Goal: Communication & Community: Share content

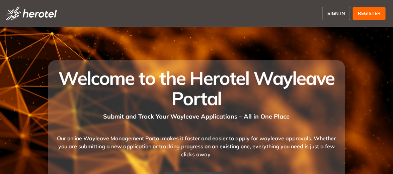
click at [340, 12] on span "SIGN IN" at bounding box center [337, 13] width 18 height 7
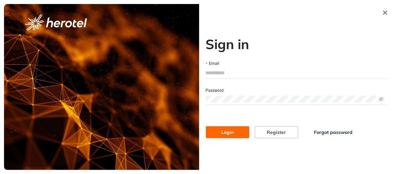
click at [242, 73] on input "Email" at bounding box center [297, 73] width 182 height 10
type input "**********"
click at [259, 91] on div "Password" at bounding box center [297, 90] width 182 height 7
click at [206, 127] on button "Login" at bounding box center [228, 133] width 44 height 12
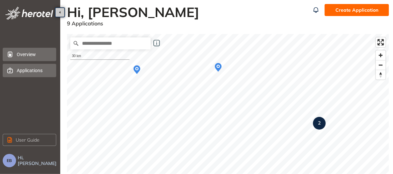
click at [28, 69] on span "Applications" at bounding box center [34, 70] width 34 height 13
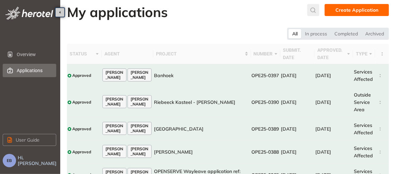
click at [314, 10] on icon "submit" at bounding box center [313, 10] width 7 height 6
click at [266, 12] on input "text" at bounding box center [263, 12] width 51 height 10
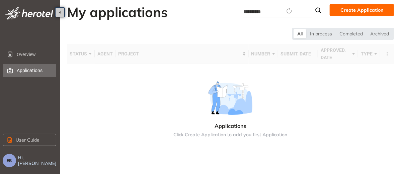
click at [228, 109] on img at bounding box center [231, 98] width 54 height 33
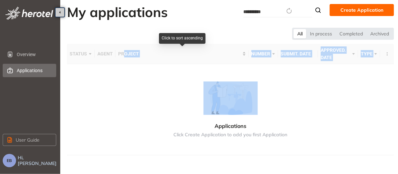
drag, startPoint x: 124, startPoint y: 55, endPoint x: 130, endPoint y: 68, distance: 15.1
click at [130, 68] on table "status agent project number submit. date approved. date type Applications Click…" at bounding box center [230, 100] width 327 height 112
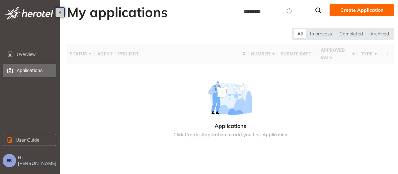
click at [360, 83] on div "Applications Click Create Application to add you first Application" at bounding box center [231, 109] width 326 height 83
click at [31, 70] on span "Applications" at bounding box center [34, 70] width 34 height 13
click at [27, 69] on span "Applications" at bounding box center [34, 70] width 34 height 13
click at [29, 71] on span "Applications" at bounding box center [34, 70] width 34 height 13
click at [62, 13] on button "button" at bounding box center [60, 12] width 10 height 10
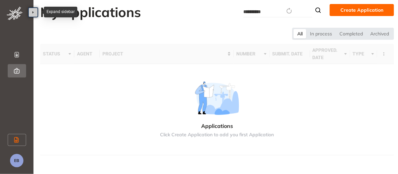
click at [33, 12] on icon "button" at bounding box center [32, 12] width 3 height 3
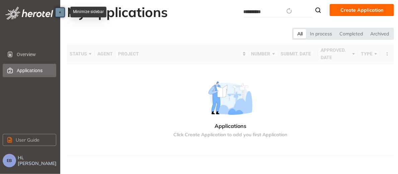
click at [32, 67] on span "Applications" at bounding box center [34, 70] width 34 height 13
click at [301, 35] on div "All" at bounding box center [300, 33] width 13 height 9
click at [326, 34] on div "In process" at bounding box center [320, 33] width 29 height 9
click at [351, 33] on div "Completed" at bounding box center [351, 33] width 31 height 9
click at [33, 71] on span "Applications" at bounding box center [34, 70] width 34 height 13
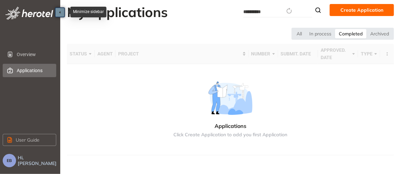
click at [275, 12] on input "**********" at bounding box center [266, 11] width 47 height 7
click at [349, 74] on div "Applications Click Create Application to add you first Application" at bounding box center [231, 109] width 326 height 83
click at [323, 33] on div "In process" at bounding box center [320, 33] width 29 height 9
click at [300, 34] on div "All" at bounding box center [299, 33] width 13 height 9
click at [376, 33] on div "Archived" at bounding box center [380, 33] width 26 height 9
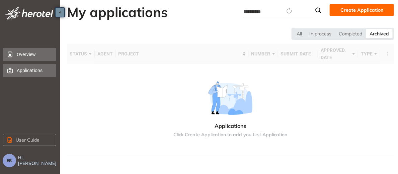
click at [28, 54] on span "Overview" at bounding box center [34, 54] width 34 height 13
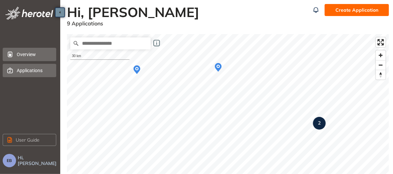
click at [25, 69] on span "Applications" at bounding box center [34, 70] width 34 height 13
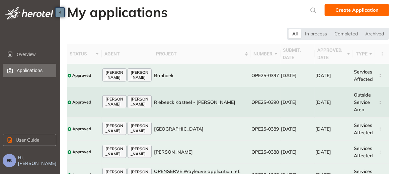
click at [70, 102] on div at bounding box center [70, 103] width 4 height 4
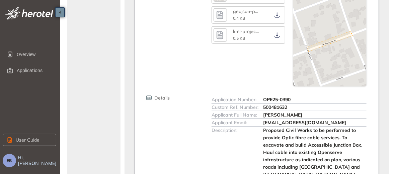
scroll to position [279, 0]
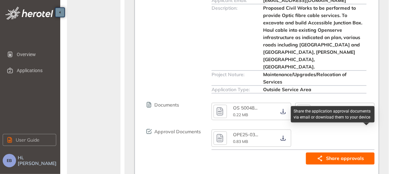
click at [338, 155] on span "Share approvals" at bounding box center [345, 158] width 38 height 7
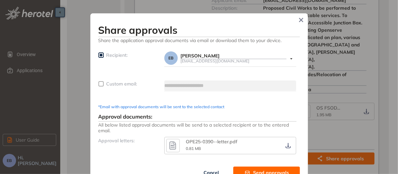
click at [184, 58] on div "[PERSON_NAME]" at bounding box center [233, 56] width 106 height 6
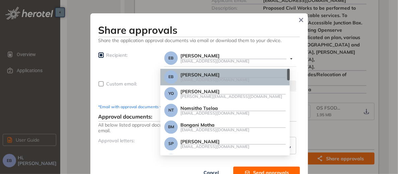
click at [184, 59] on div "[EMAIL_ADDRESS][DOMAIN_NAME]" at bounding box center [233, 61] width 106 height 4
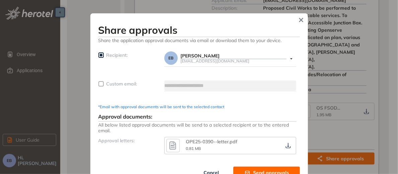
click at [184, 59] on div "[EMAIL_ADDRESS][DOMAIN_NAME]" at bounding box center [233, 61] width 106 height 4
click at [221, 58] on div "[PERSON_NAME]" at bounding box center [233, 56] width 106 height 6
click at [250, 171] on button "Send approvals" at bounding box center [266, 173] width 67 height 12
